Goal: Navigation & Orientation: Find specific page/section

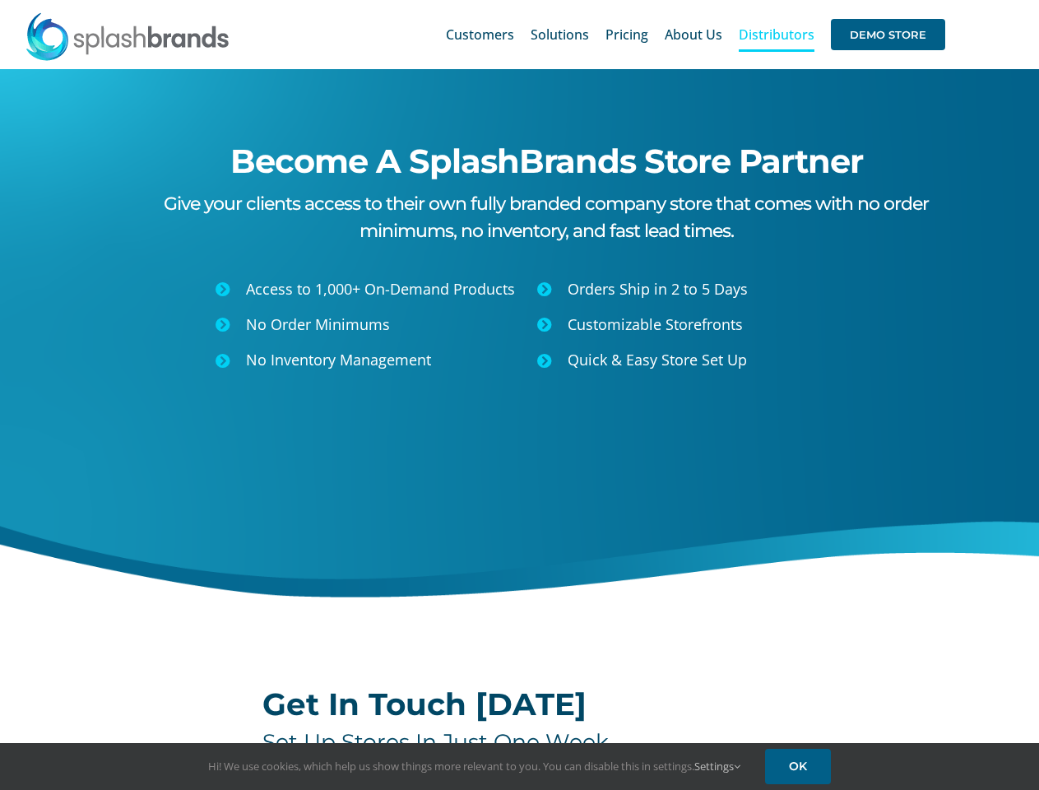
click at [519, 395] on div "Become A SplashBrands Store Partner Give your clients access to their own fully…" at bounding box center [519, 357] width 1081 height 576
click at [938, 0] on div "Search for: * Customers Solutions Stores New Hire Kits Manufacturing Store Mark…" at bounding box center [519, 34] width 989 height 69
click at [887, 35] on span "DEMO STORE" at bounding box center [888, 34] width 114 height 31
click at [718, 766] on link "Settings" at bounding box center [717, 765] width 46 height 15
click at [0, 0] on h4 "First Party Cookies" at bounding box center [0, 0] width 0 height 0
